Goal: Information Seeking & Learning: Find specific fact

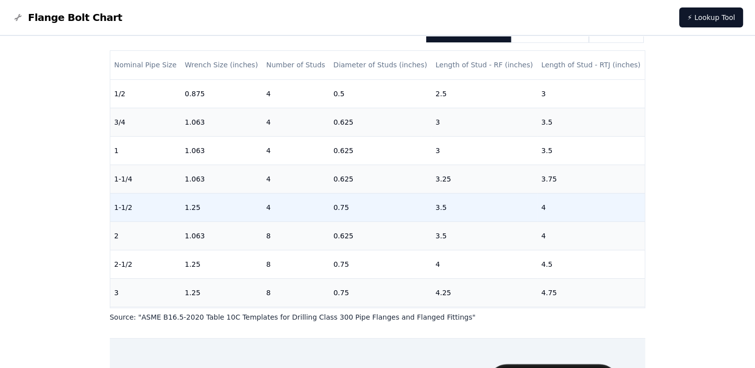
scroll to position [150, 0]
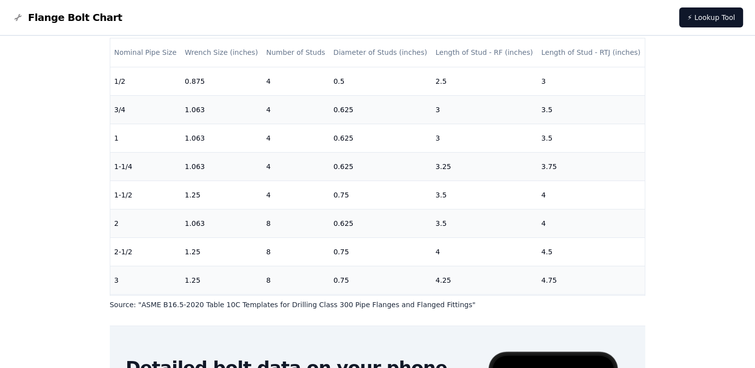
click at [11, 147] on div "# 300 Flange Bolt Chart Warning: For reference only Bolt lengths are sourced fr…" at bounding box center [377, 220] width 755 height 668
click at [12, 149] on div "# 300 Flange Bolt Chart Warning: For reference only Bolt lengths are sourced fr…" at bounding box center [377, 220] width 755 height 668
click at [689, 125] on div "# 300 Flange Bolt Chart Warning: For reference only Bolt lengths are sourced fr…" at bounding box center [377, 220] width 755 height 668
click at [39, 112] on div "# 300 Flange Bolt Chart Warning: For reference only Bolt lengths are sourced fr…" at bounding box center [377, 220] width 755 height 668
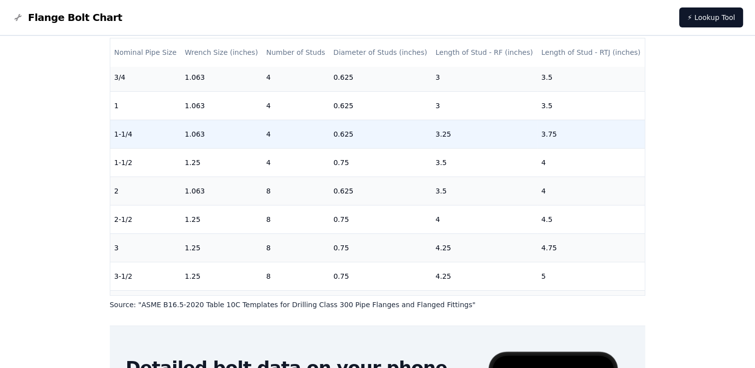
scroll to position [50, 0]
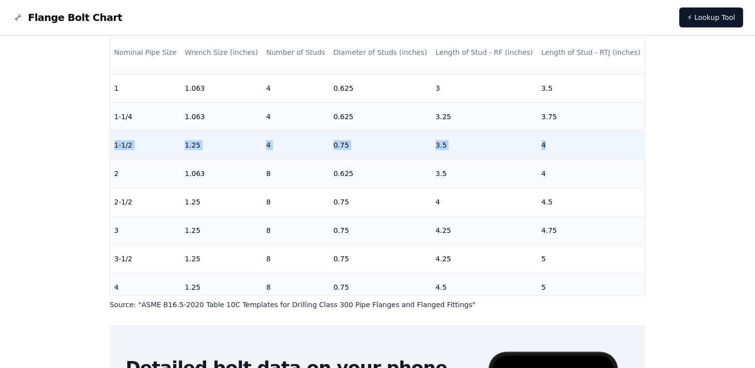
drag, startPoint x: 116, startPoint y: 144, endPoint x: 586, endPoint y: 149, distance: 470.6
click at [586, 149] on tr "1-1/2 1.25 4 0.75 3.5 4" at bounding box center [377, 145] width 535 height 28
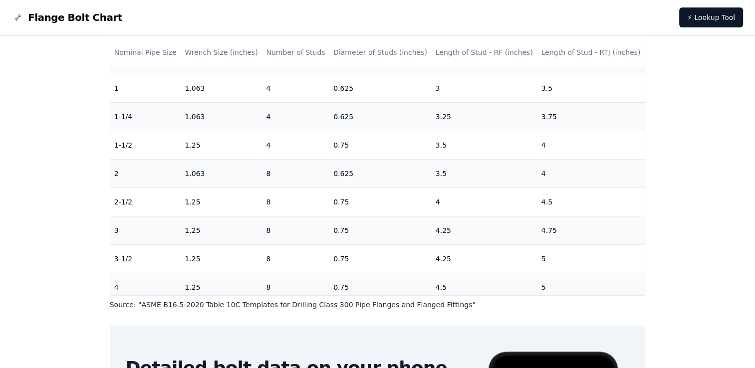
drag, startPoint x: 586, startPoint y: 149, endPoint x: 683, endPoint y: 183, distance: 102.1
click at [683, 183] on div "# 300 Flange Bolt Chart Warning: For reference only Bolt lengths are sourced fr…" at bounding box center [377, 220] width 755 height 668
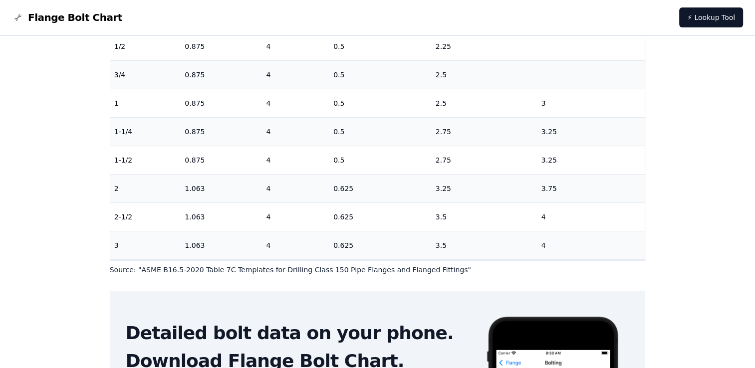
scroll to position [200, 0]
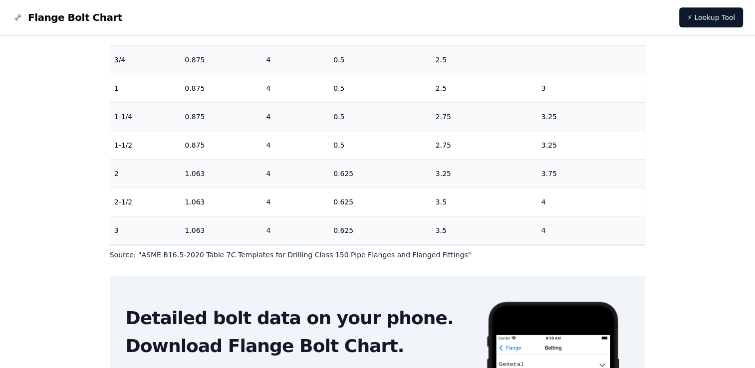
click at [8, 111] on div "# 150 Flange Bolt Chart Warning: For reference only Bolt lengths are sourced fr…" at bounding box center [377, 170] width 755 height 668
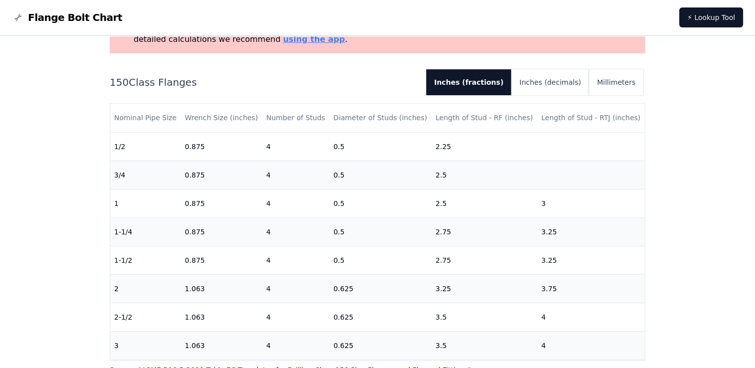
scroll to position [35, 0]
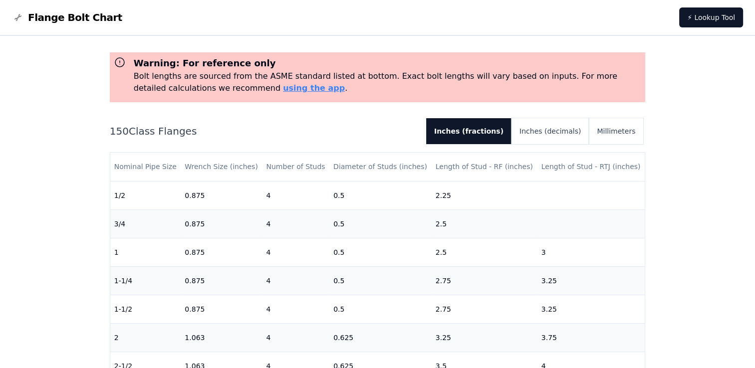
click at [20, 114] on div "# 150 Flange Bolt Chart Warning: For reference only Bolt lengths are sourced fr…" at bounding box center [377, 334] width 755 height 668
